Goal: Task Accomplishment & Management: Manage account settings

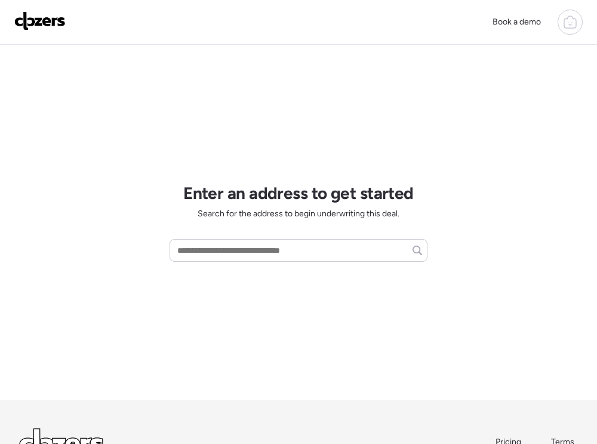
click at [578, 28] on div at bounding box center [570, 22] width 25 height 25
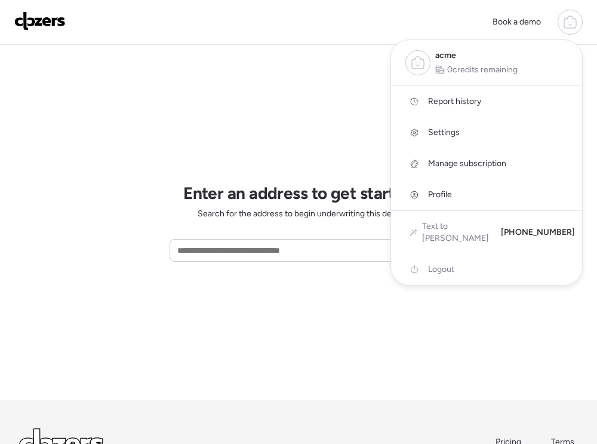
click at [478, 65] on span "0 credits remaining" at bounding box center [482, 70] width 70 height 12
click at [443, 106] on span "Report history" at bounding box center [454, 102] width 53 height 12
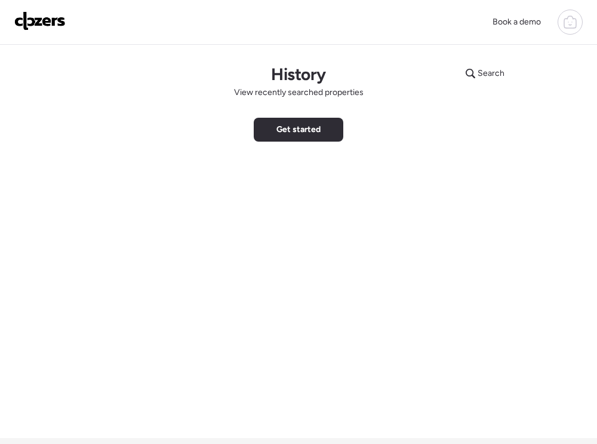
click at [370, 67] on div "Search History View recently searched properties Get started" at bounding box center [298, 241] width 597 height 393
click at [310, 127] on span "Get started" at bounding box center [299, 130] width 44 height 12
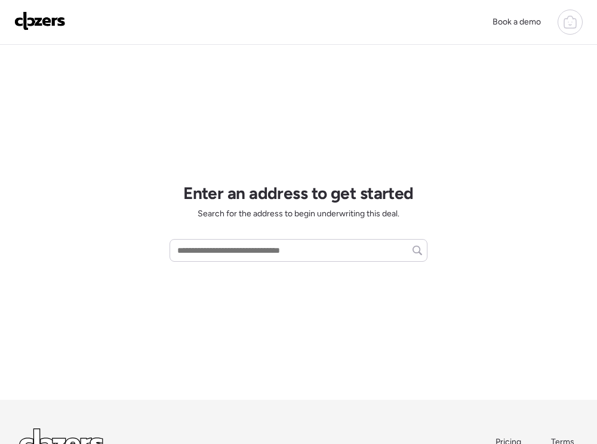
click at [570, 13] on div at bounding box center [570, 22] width 25 height 25
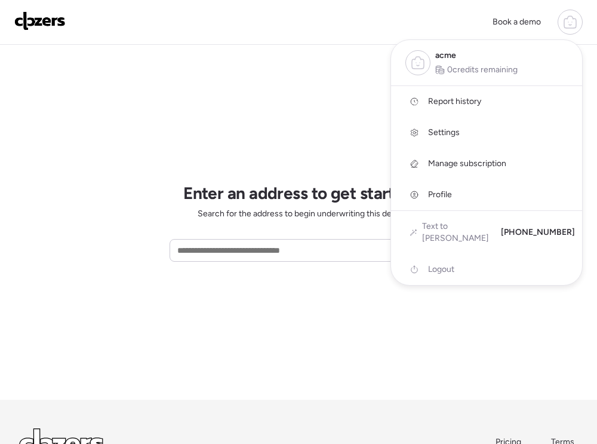
click at [454, 130] on span "Settings" at bounding box center [444, 133] width 32 height 12
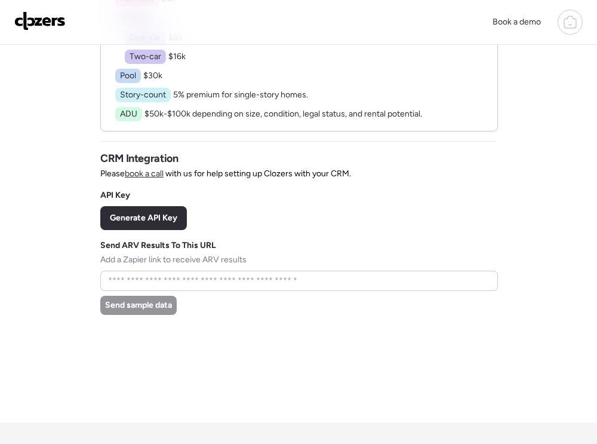
scroll to position [241, 0]
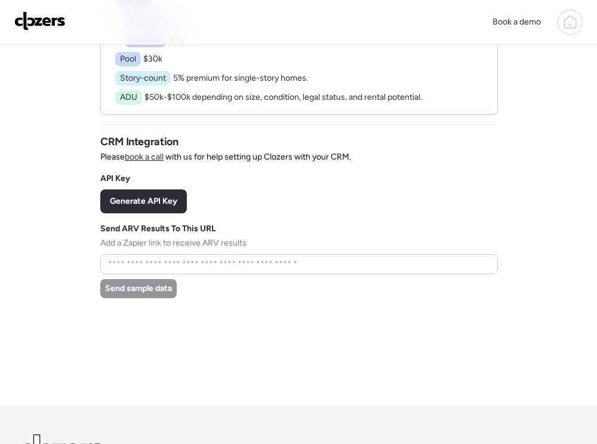
click at [144, 152] on link "book a call" at bounding box center [144, 157] width 39 height 10
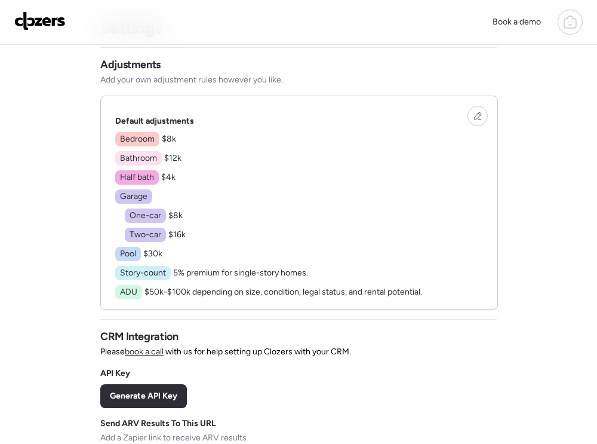
scroll to position [45, 0]
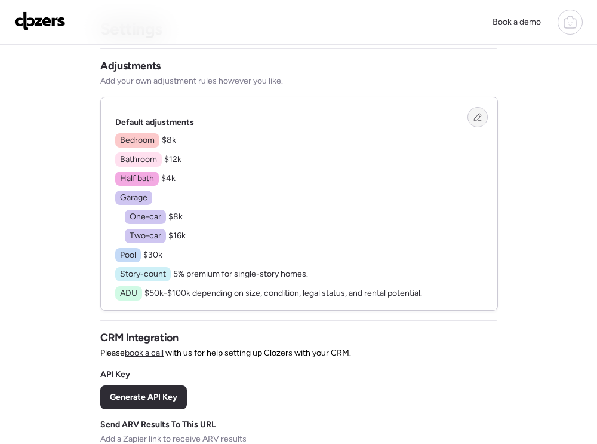
click at [474, 116] on icon at bounding box center [478, 117] width 8 height 8
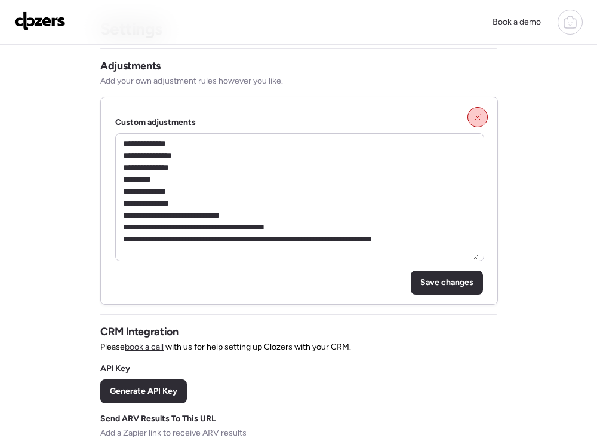
click at [474, 116] on icon at bounding box center [478, 117] width 8 height 8
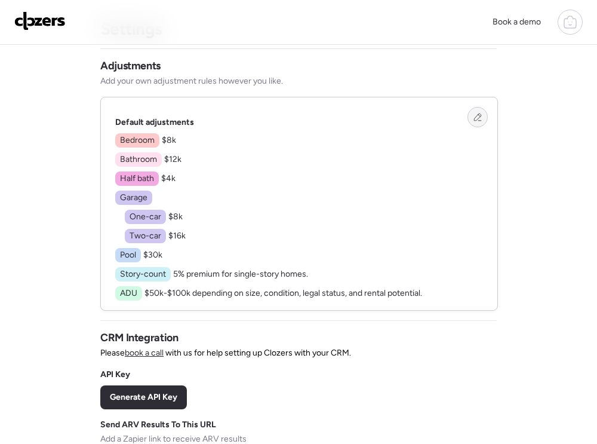
click at [474, 118] on icon at bounding box center [477, 116] width 7 height 7
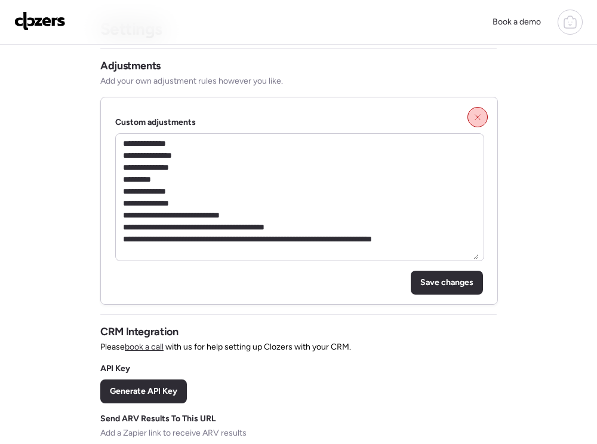
click at [474, 118] on icon at bounding box center [478, 117] width 8 height 8
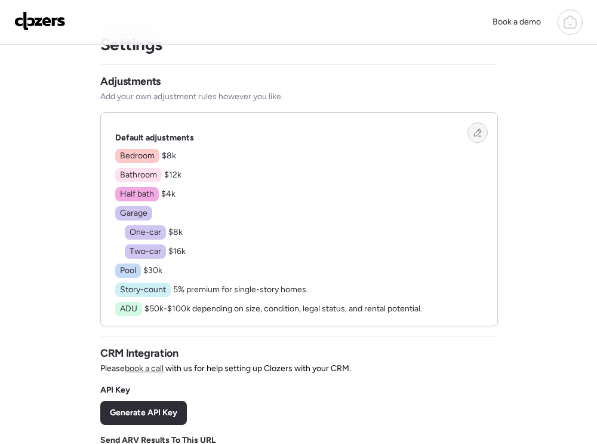
scroll to position [163, 0]
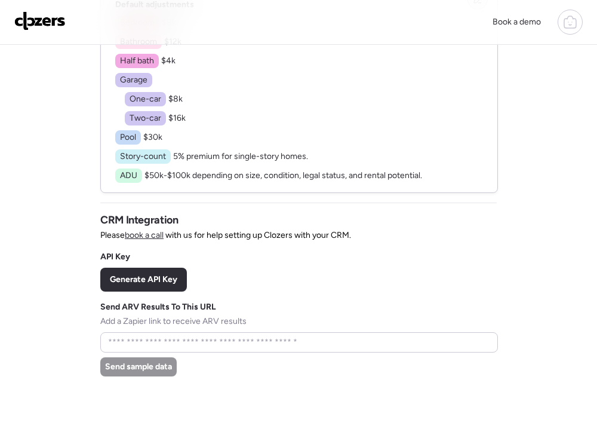
click at [164, 234] on link "book a call" at bounding box center [144, 235] width 39 height 10
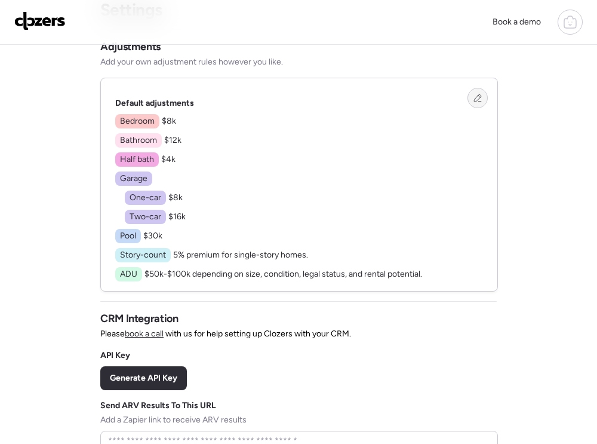
scroll to position [225, 0]
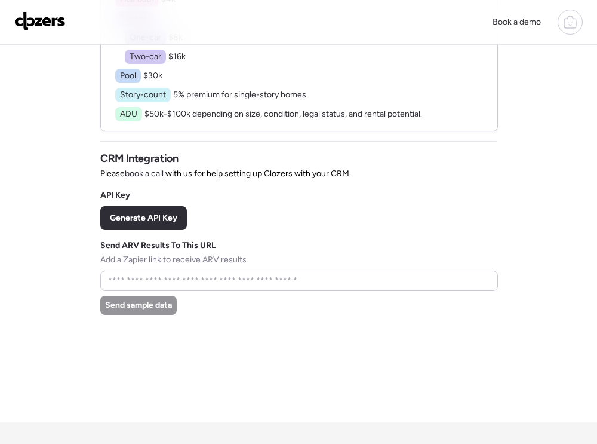
click at [54, 16] on img at bounding box center [39, 20] width 51 height 19
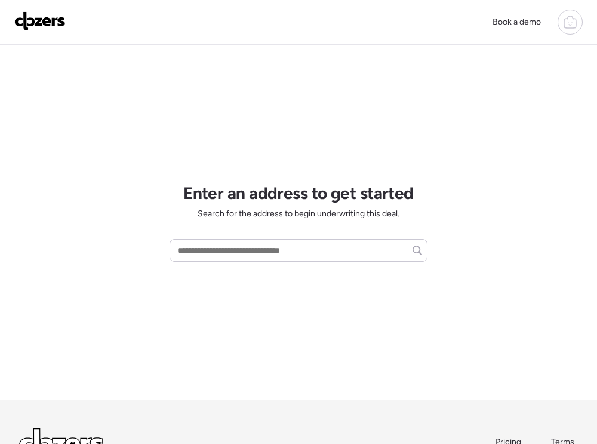
click at [561, 20] on div at bounding box center [570, 22] width 25 height 25
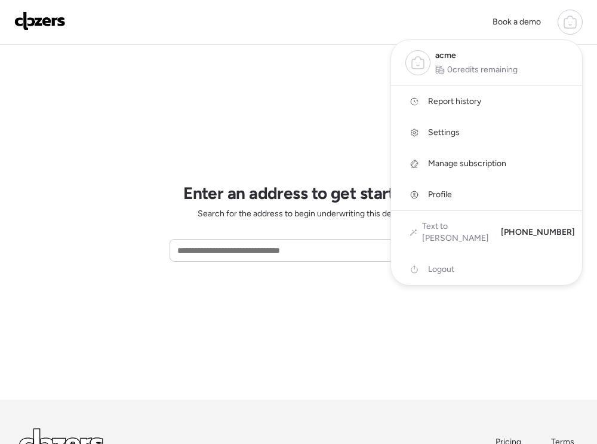
click at [292, 69] on div at bounding box center [298, 189] width 597 height 444
